Goal: Transaction & Acquisition: Purchase product/service

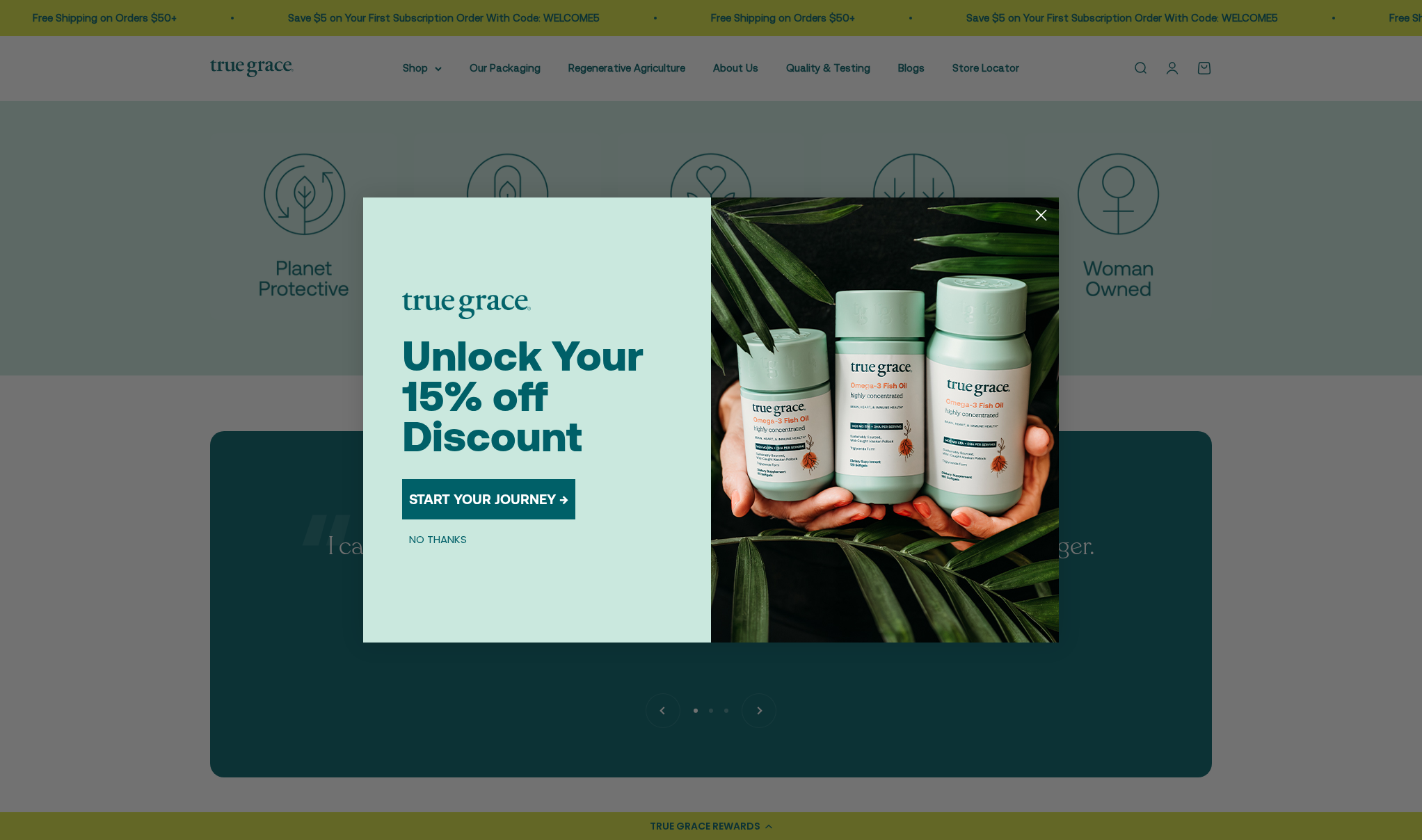
scroll to position [3330, 0]
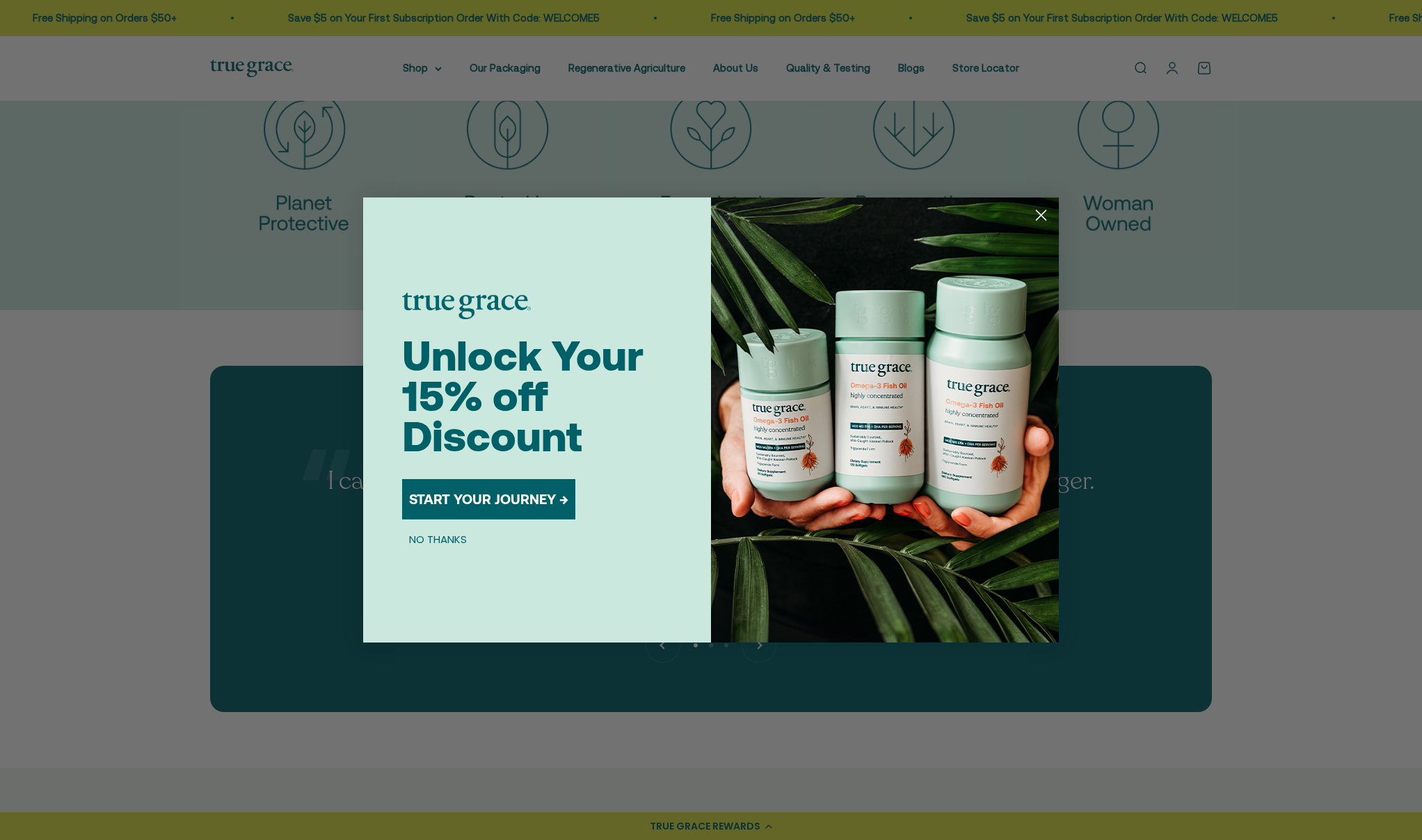
click at [1047, 213] on circle "Close dialog" at bounding box center [1041, 215] width 23 height 23
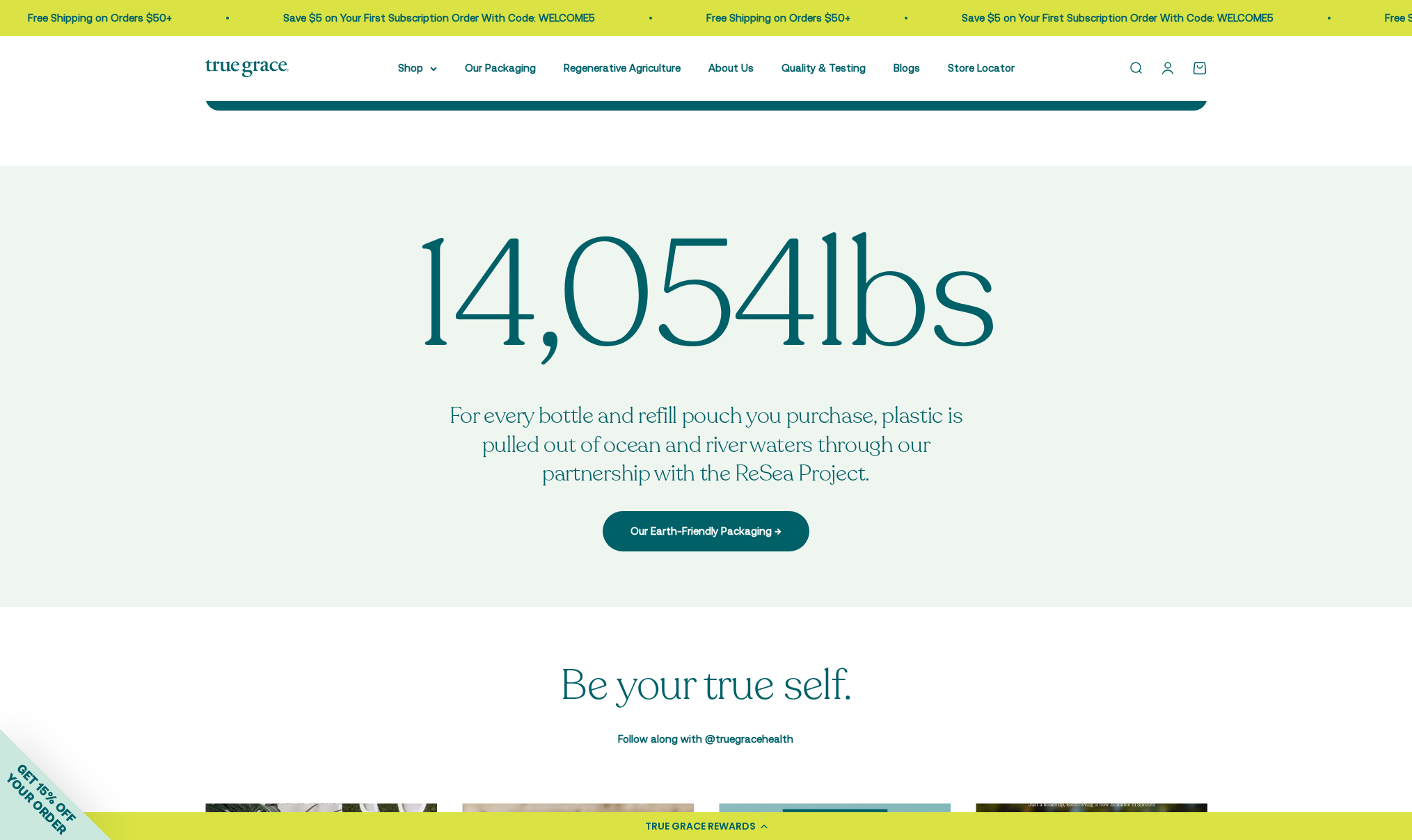
scroll to position [3886, 0]
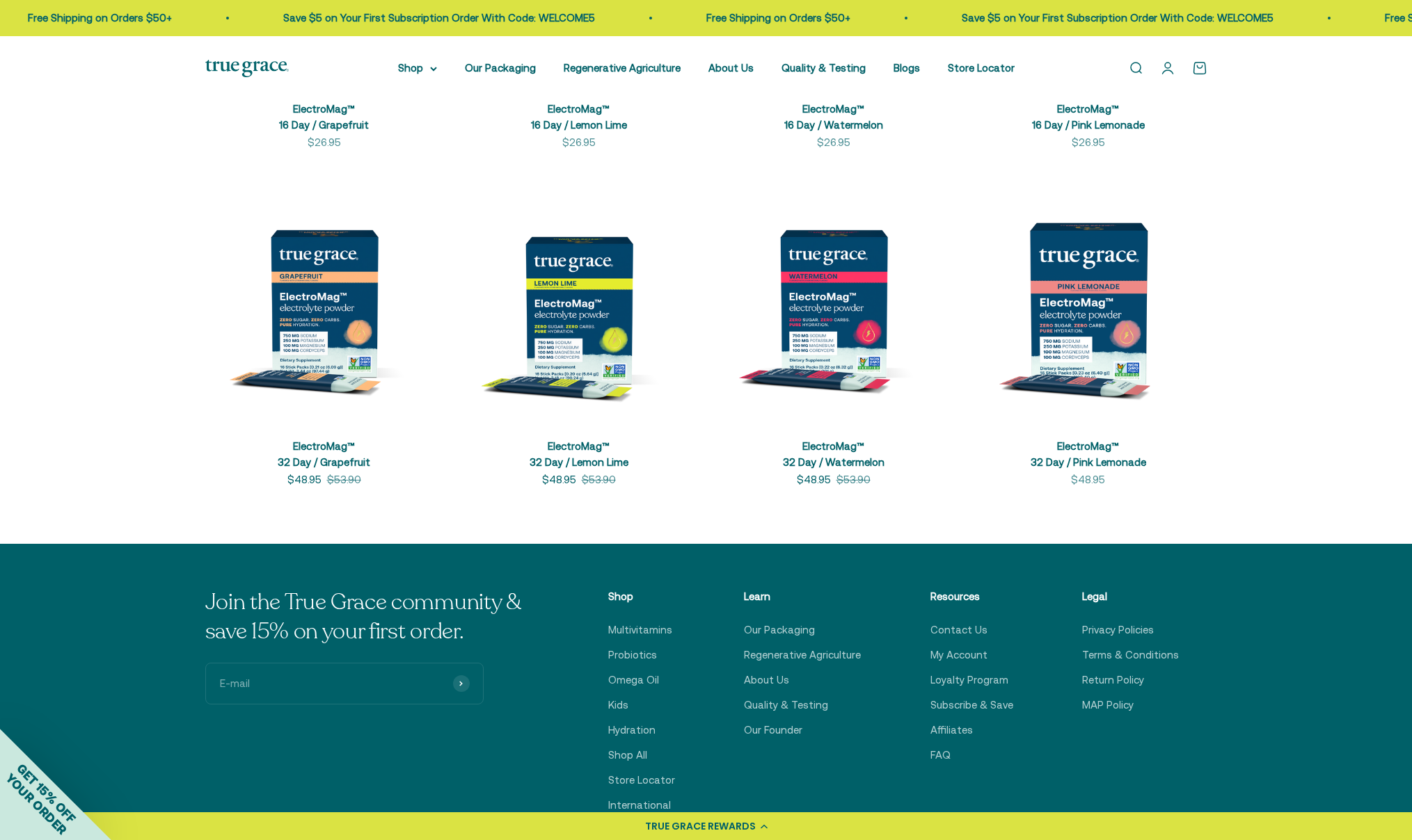
scroll to position [446, 0]
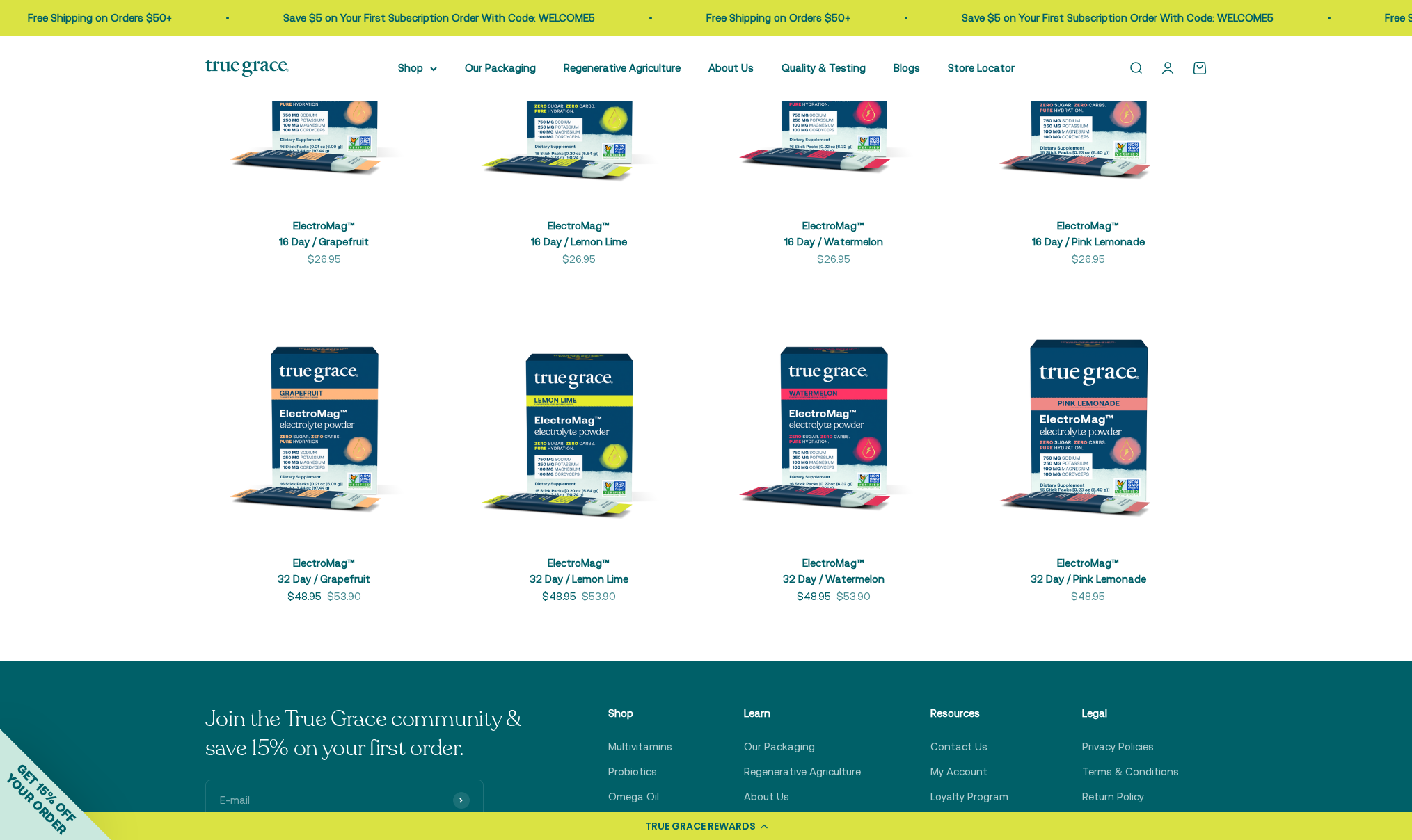
click at [819, 471] on img at bounding box center [834, 420] width 238 height 238
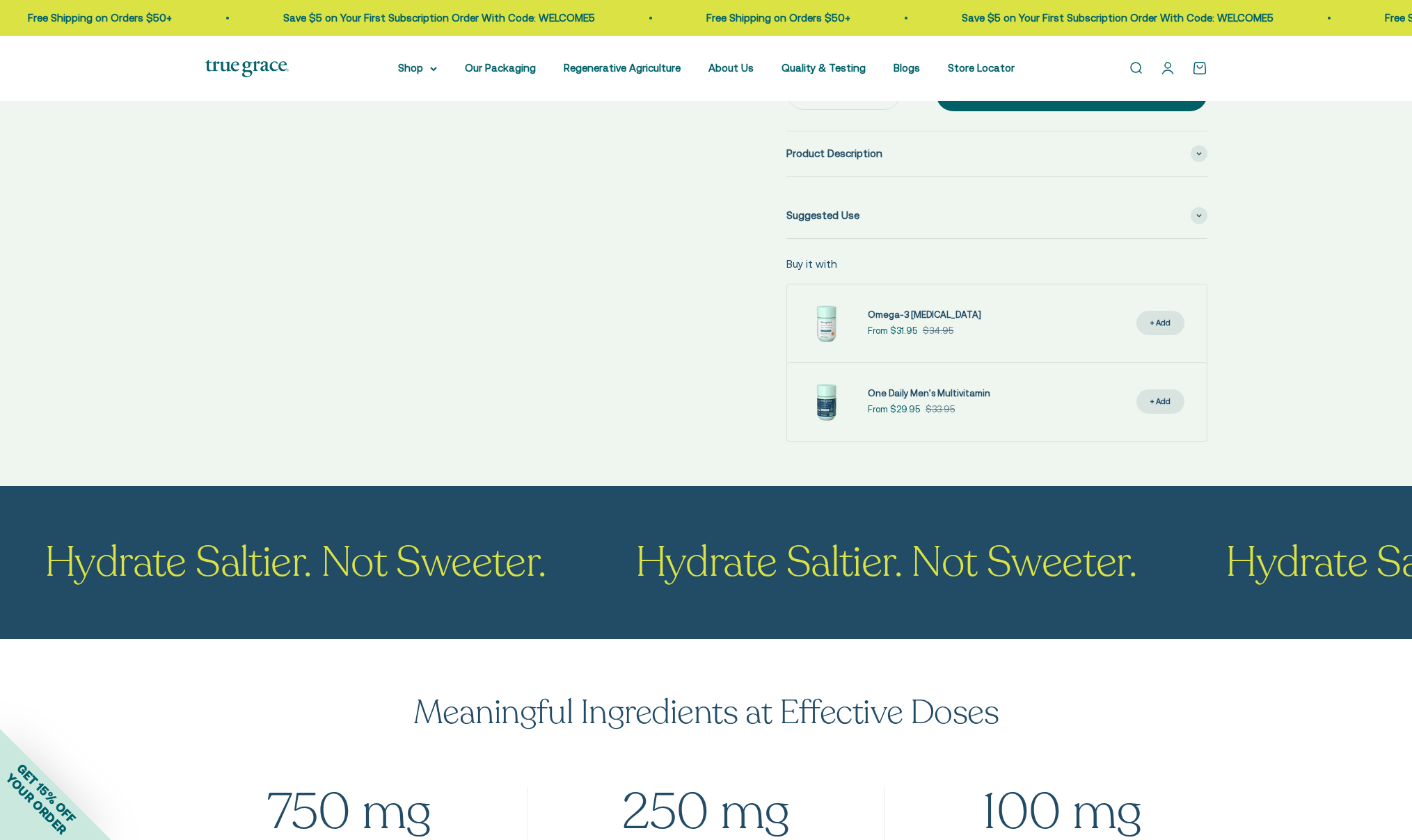
scroll to position [845, 0]
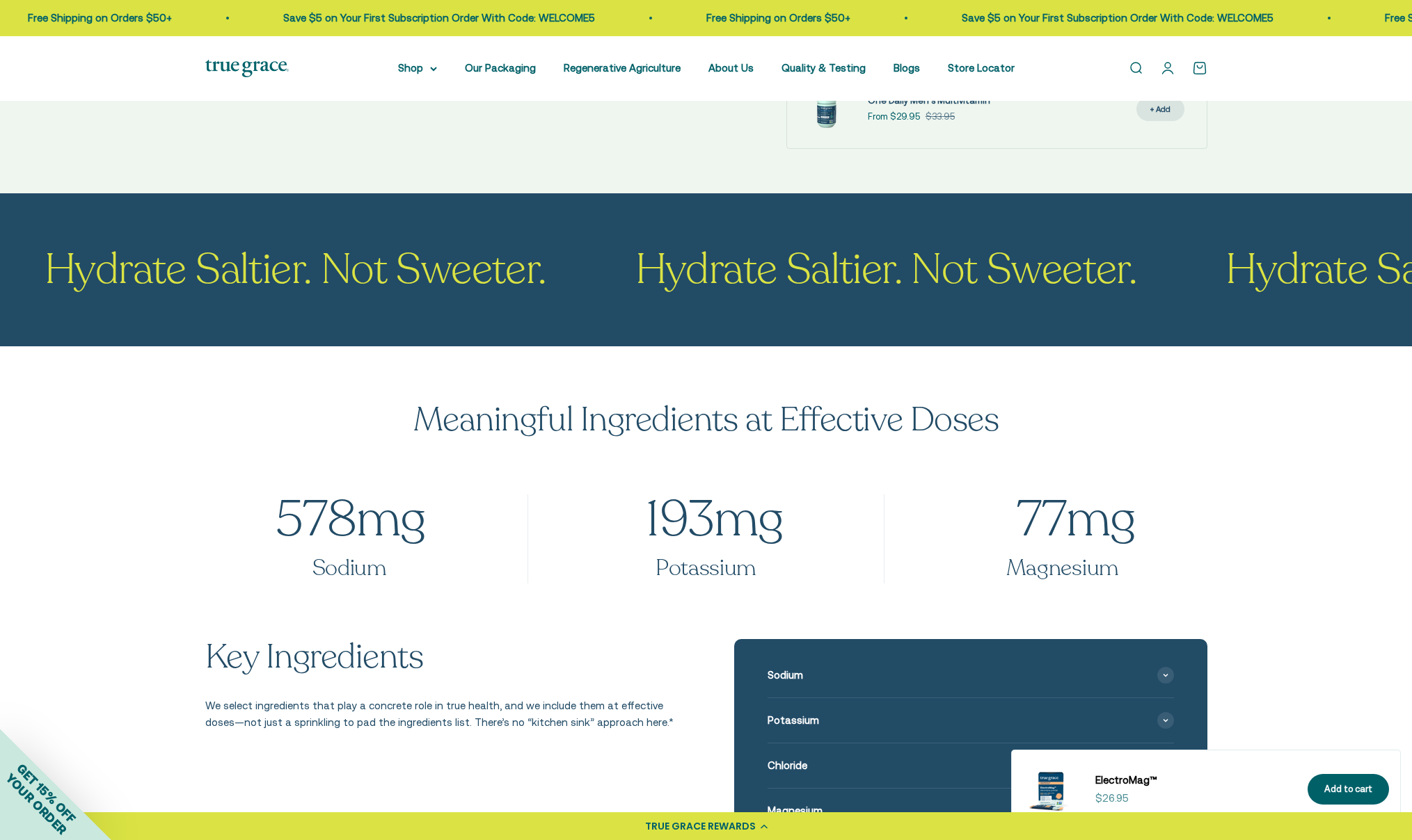
select select "3"
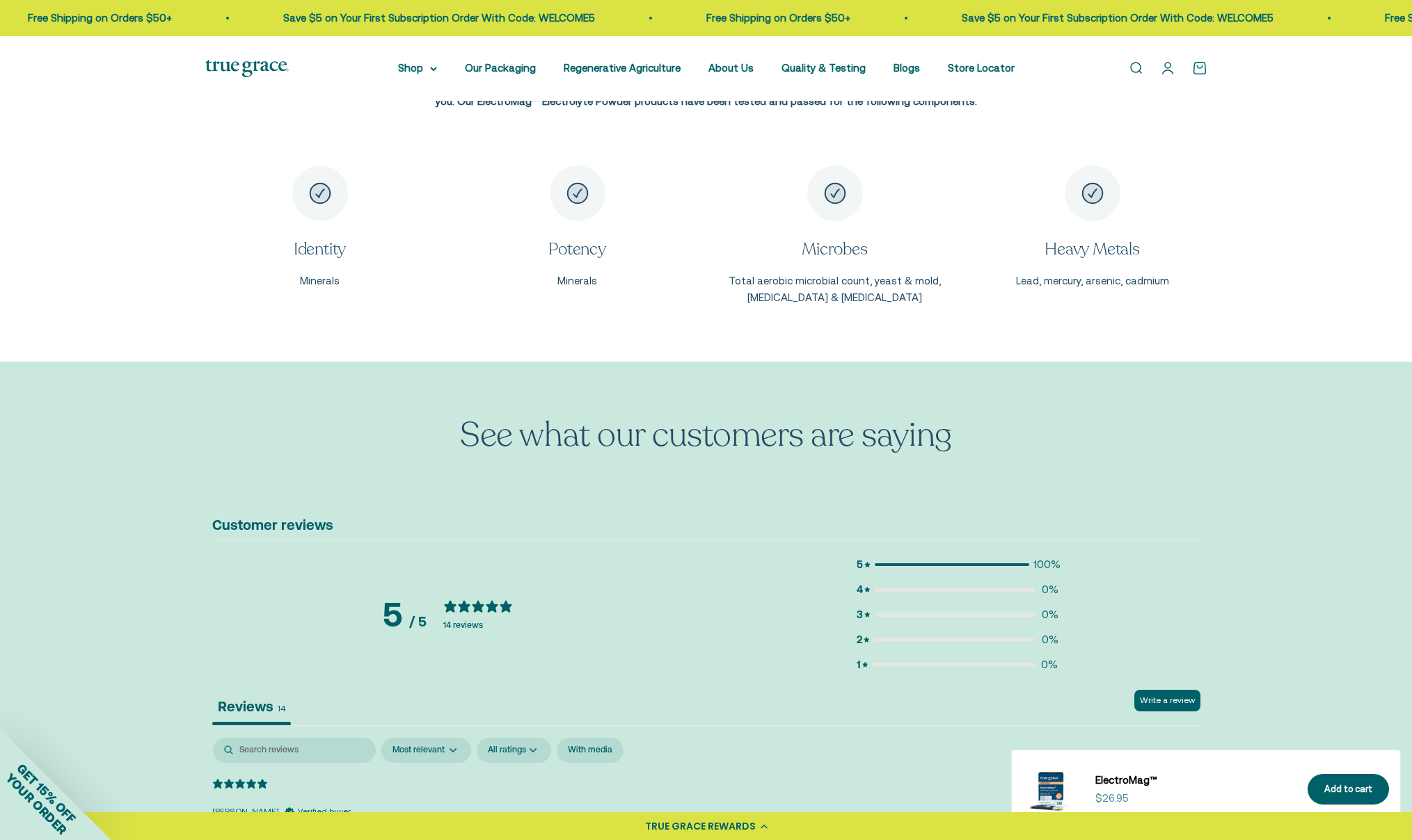
scroll to position [2535, 0]
